Goal: Find specific page/section: Find specific page/section

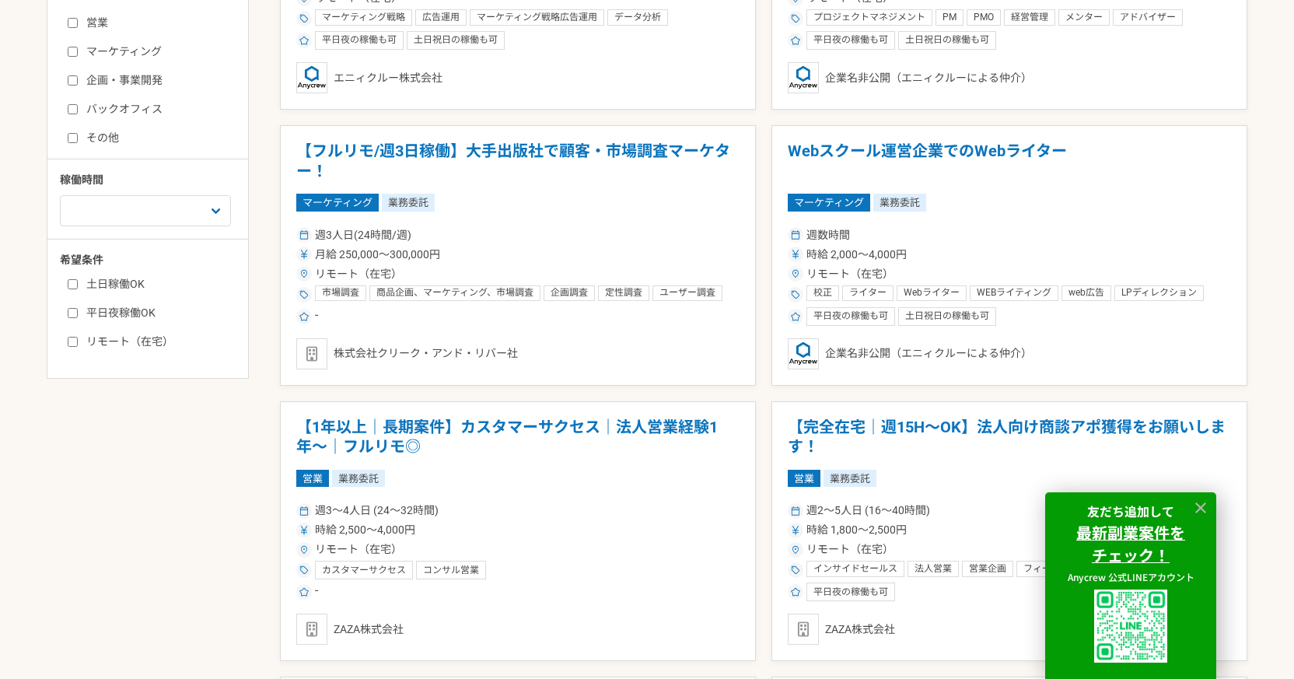
scroll to position [622, 0]
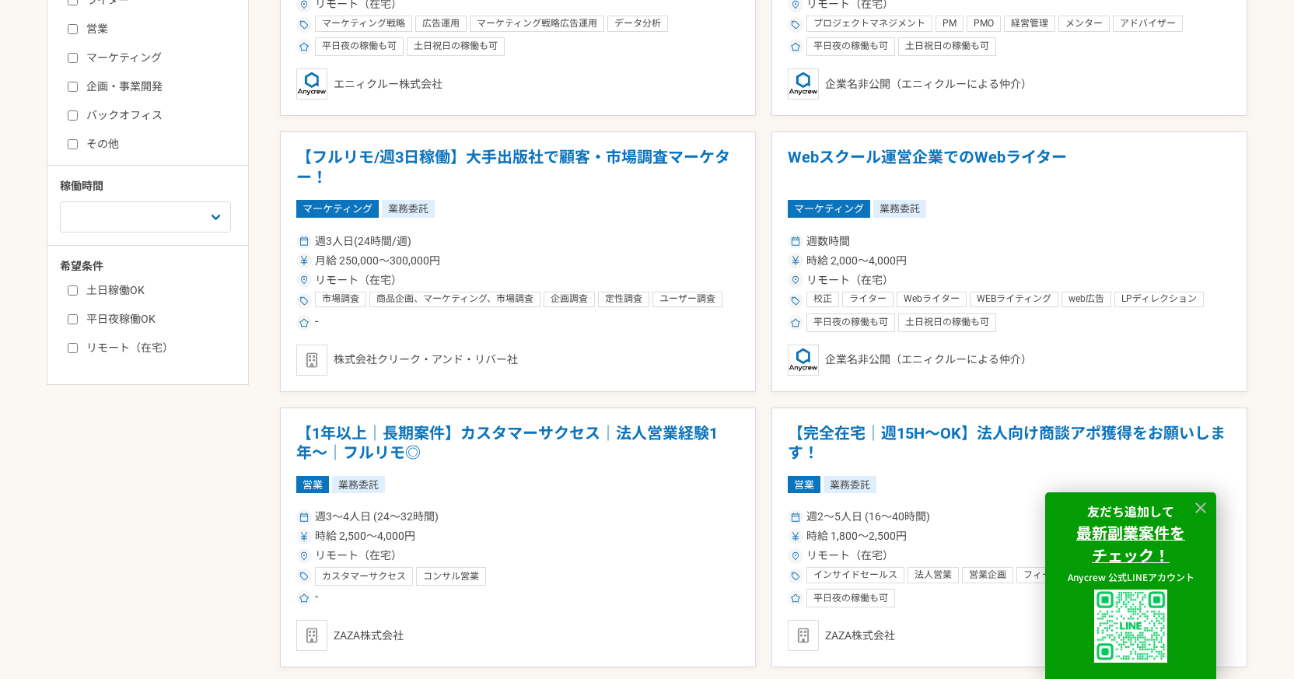
click at [73, 298] on label "土日稼働OK" at bounding box center [157, 290] width 179 height 16
click at [73, 295] on input "土日稼働OK" at bounding box center [73, 290] width 10 height 10
checkbox input "true"
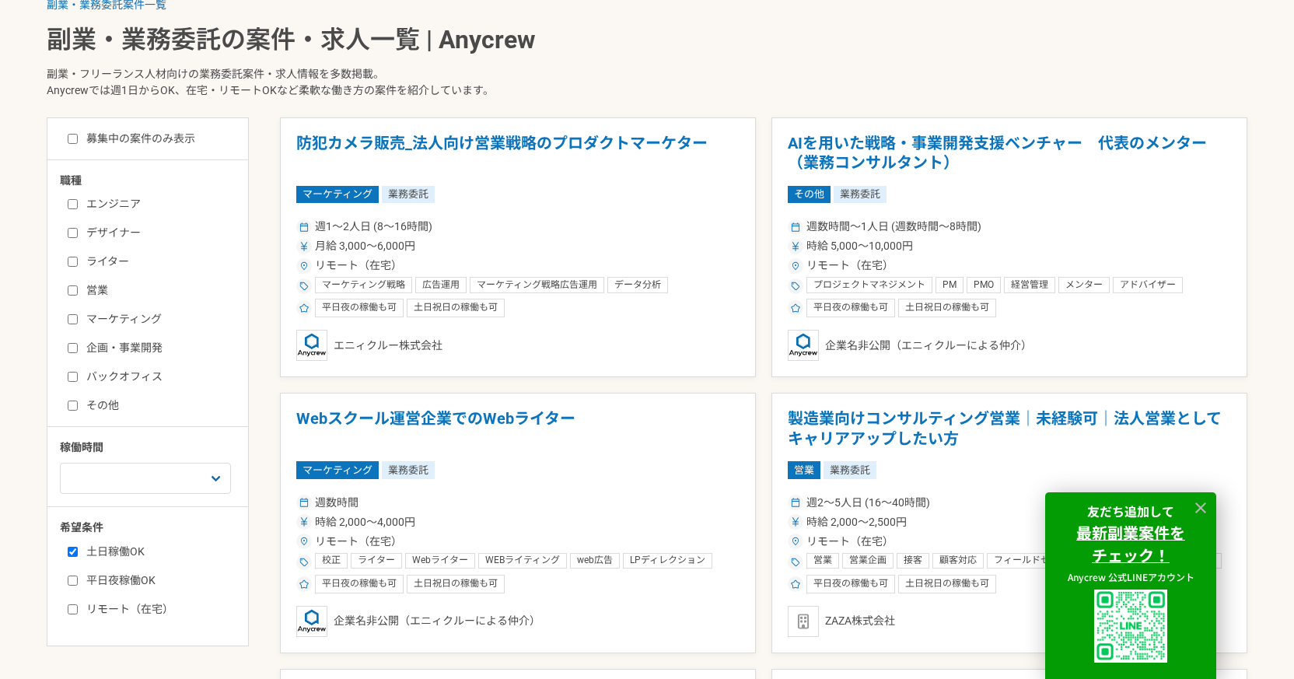
scroll to position [389, 0]
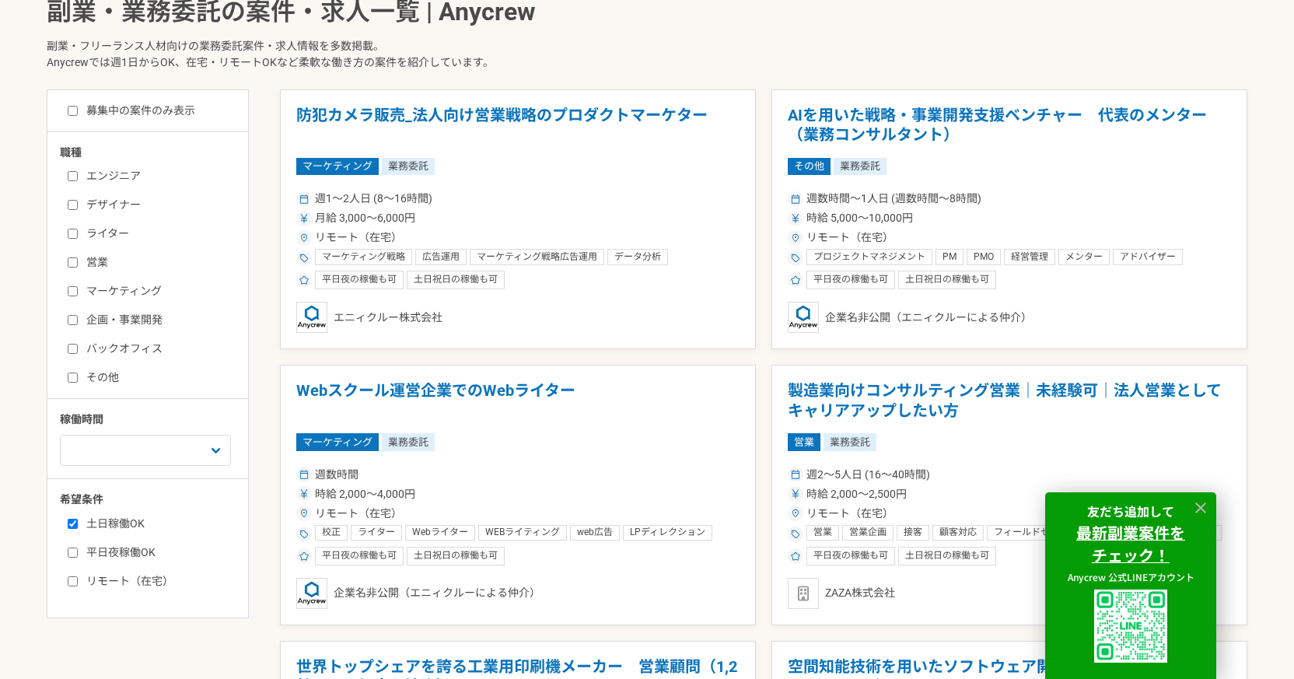
click at [79, 575] on label "リモート（在宅）" at bounding box center [157, 581] width 179 height 16
click at [78, 576] on input "リモート（在宅）" at bounding box center [73, 581] width 10 height 10
checkbox input "true"
click at [77, 176] on input "エンジニア" at bounding box center [73, 176] width 10 height 10
checkbox input "true"
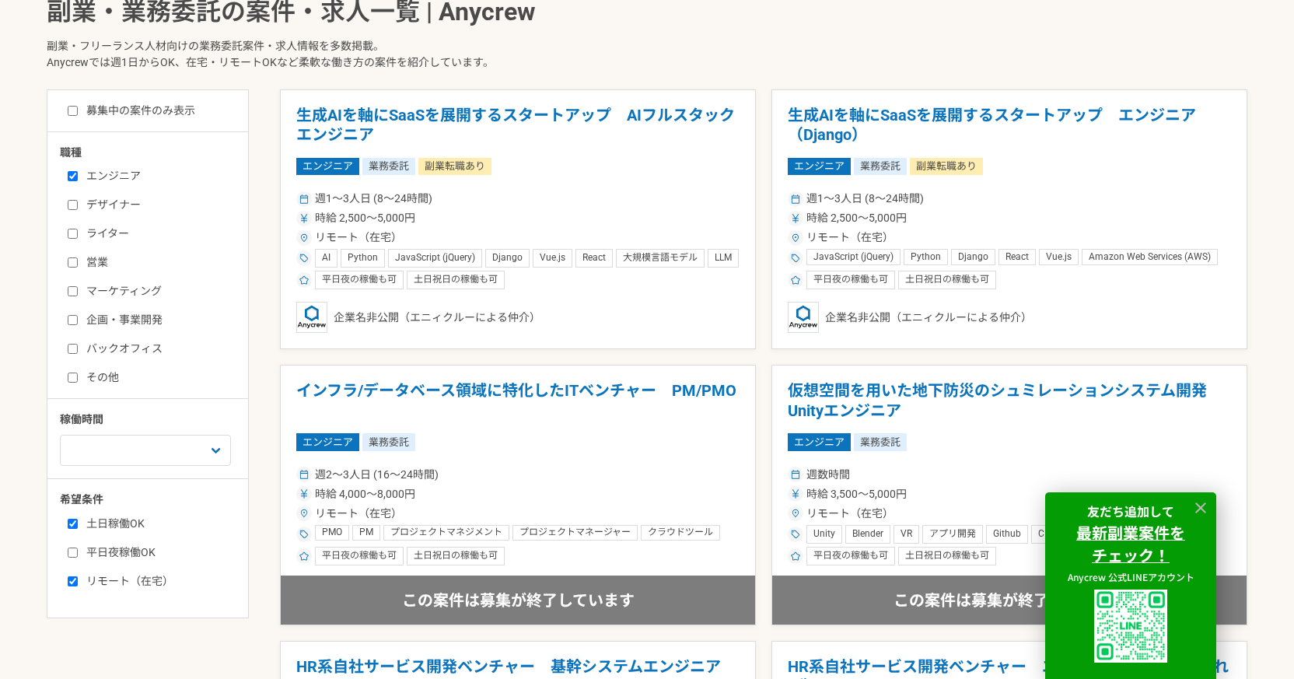
click at [74, 581] on input "リモート（在宅）" at bounding box center [73, 581] width 10 height 10
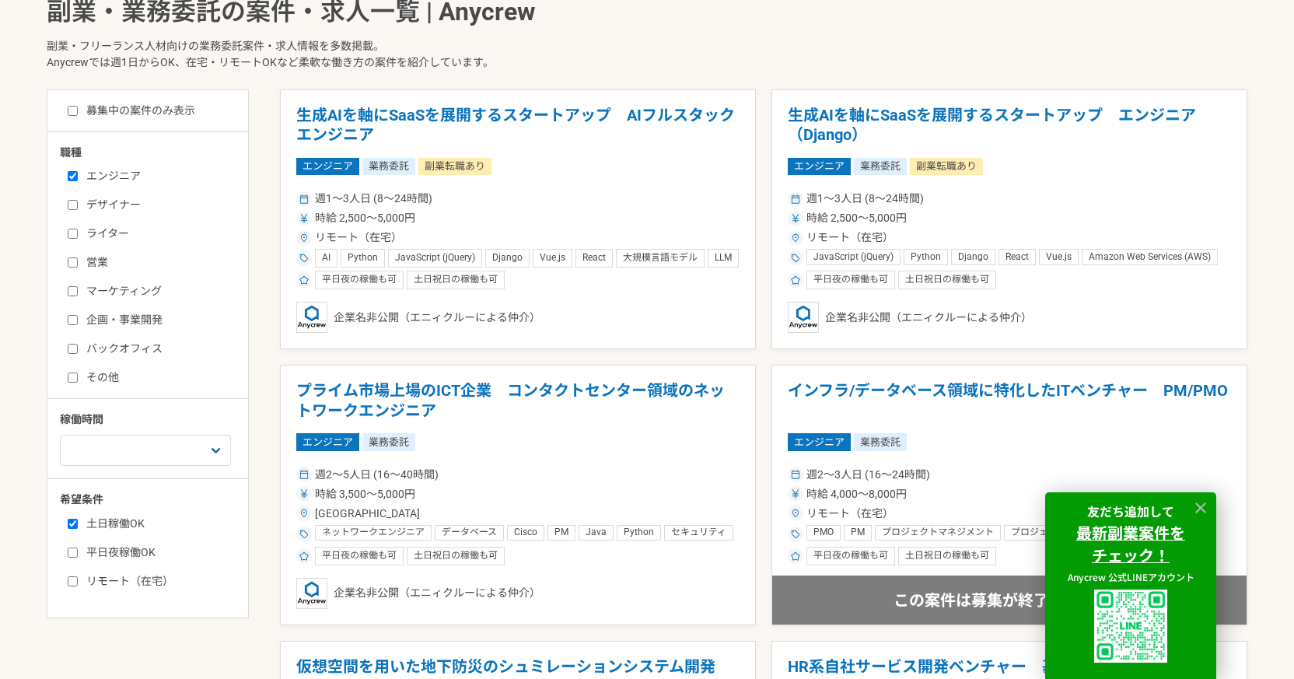
click at [74, 581] on input "リモート（在宅）" at bounding box center [73, 581] width 10 height 10
checkbox input "true"
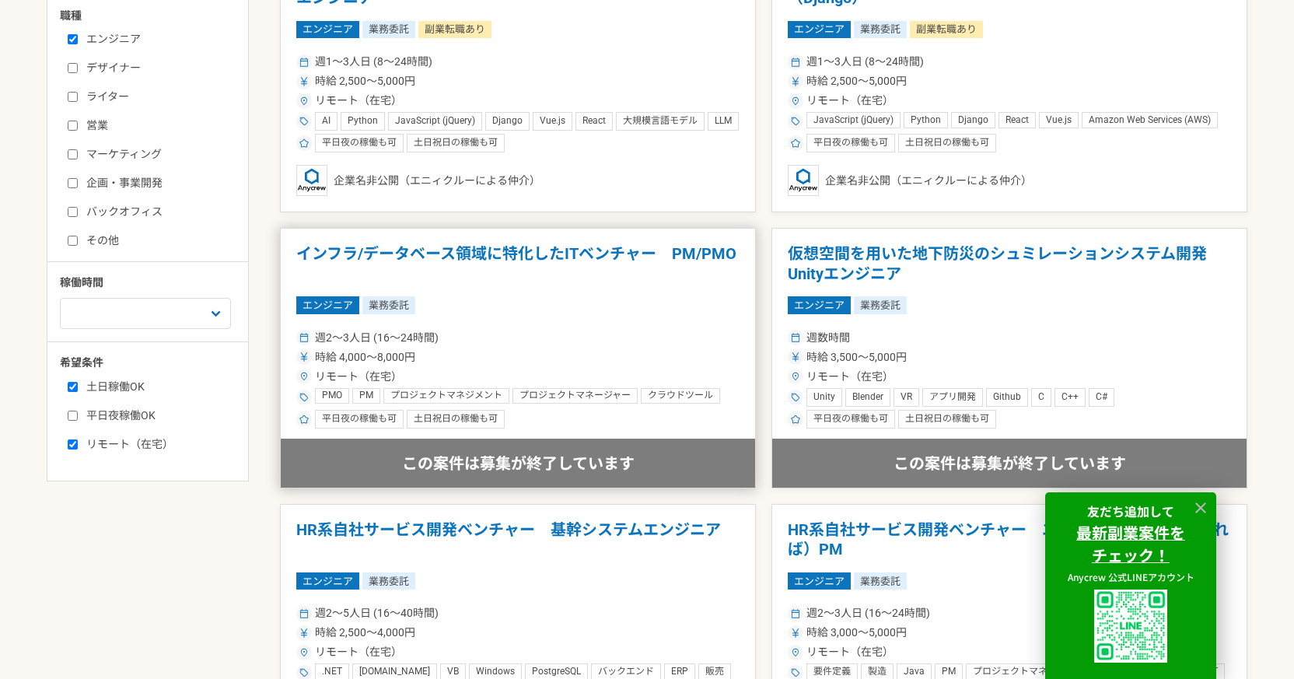
scroll to position [466, 0]
